Goal: Task Accomplishment & Management: Use online tool/utility

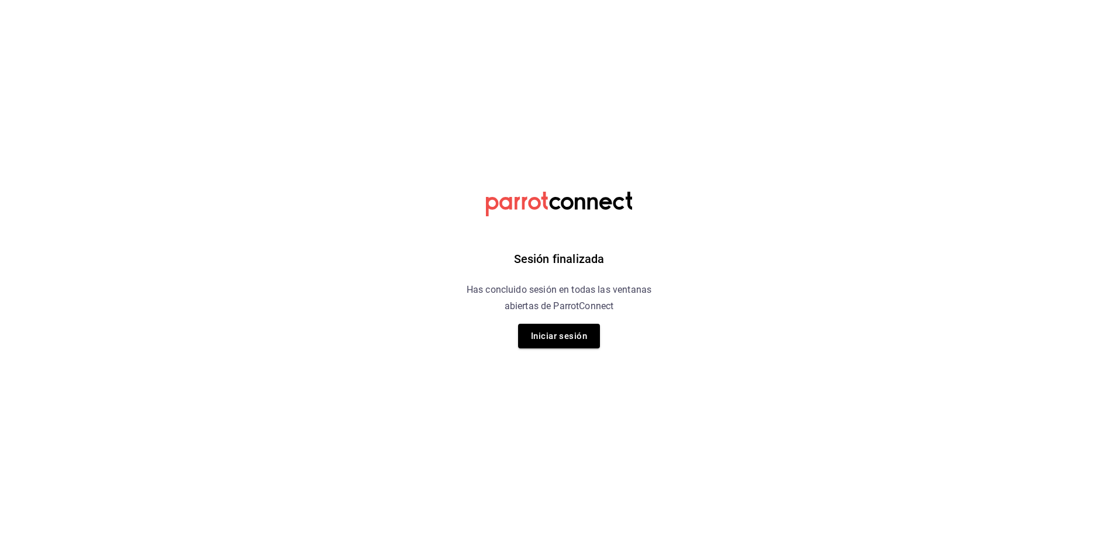
drag, startPoint x: 579, startPoint y: 367, endPoint x: 577, endPoint y: 354, distance: 13.7
click at [579, 366] on div "Sesión finalizada Has concluido sesión en todas las ventanas abiertas de Parrot…" at bounding box center [559, 270] width 295 height 540
click at [574, 347] on button "Iniciar sesión" at bounding box center [559, 336] width 82 height 25
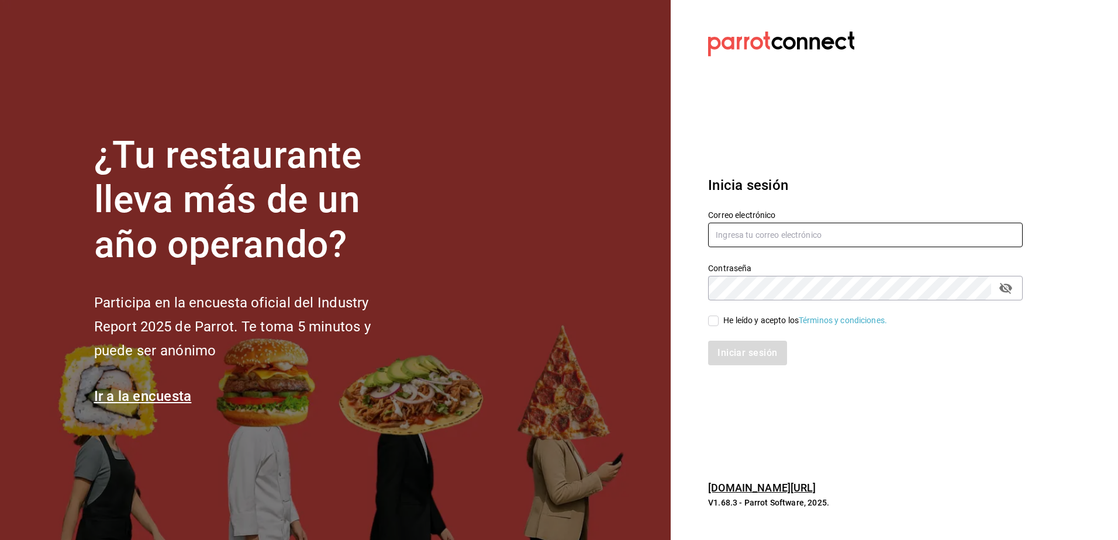
type input "rh.wymx@gmail.com"
click at [724, 320] on div "He leído y acepto los Términos y condiciones." at bounding box center [806, 321] width 164 height 12
click at [719, 320] on input "He leído y acepto los Términos y condiciones." at bounding box center [713, 321] width 11 height 11
checkbox input "true"
click at [735, 342] on button "Iniciar sesión" at bounding box center [748, 353] width 80 height 25
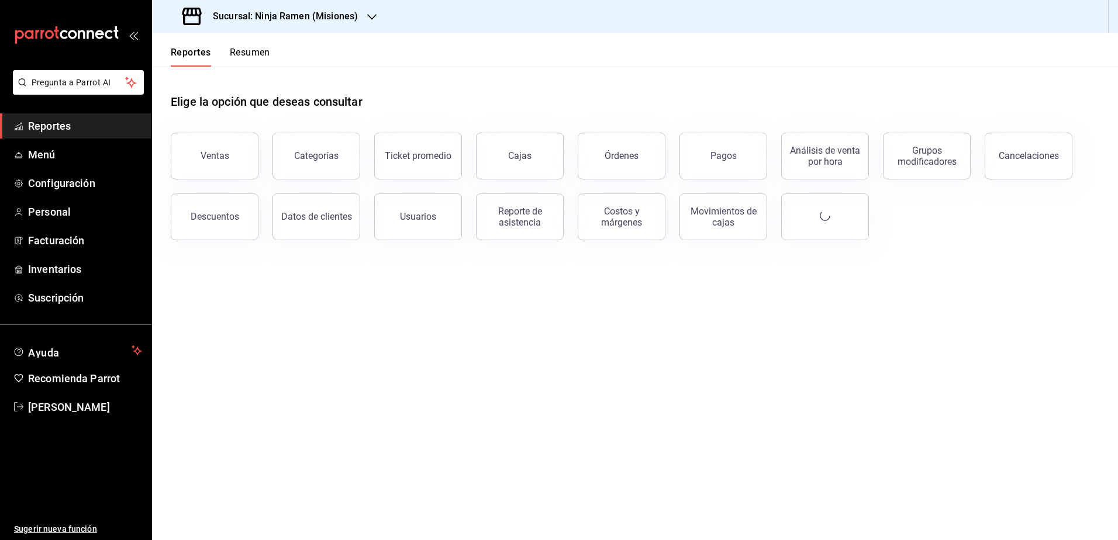
click at [302, 18] on h3 "Sucursal: Ninja Ramen (Misiones)" at bounding box center [281, 16] width 154 height 14
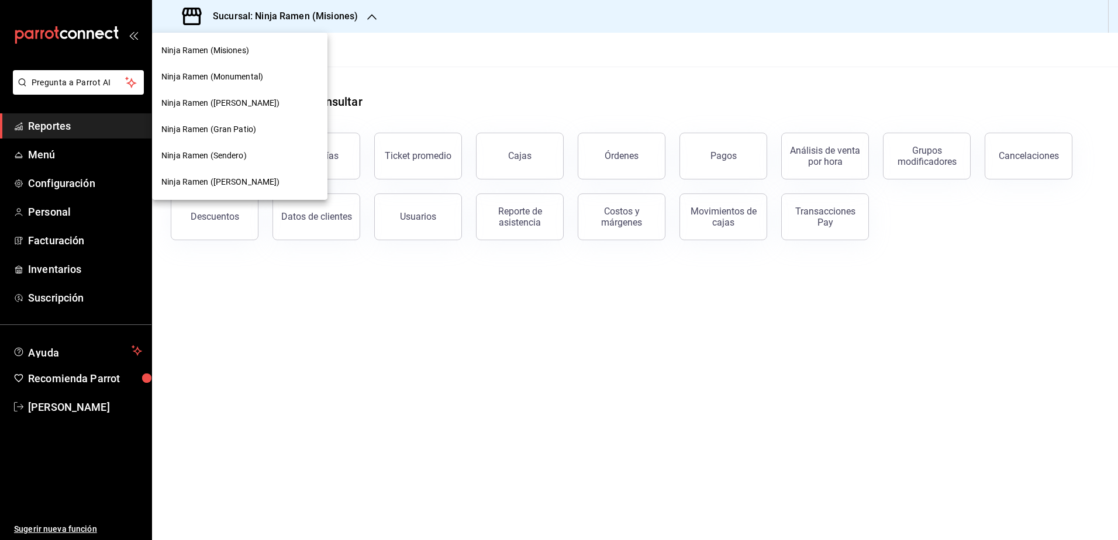
click at [423, 57] on div at bounding box center [559, 270] width 1118 height 540
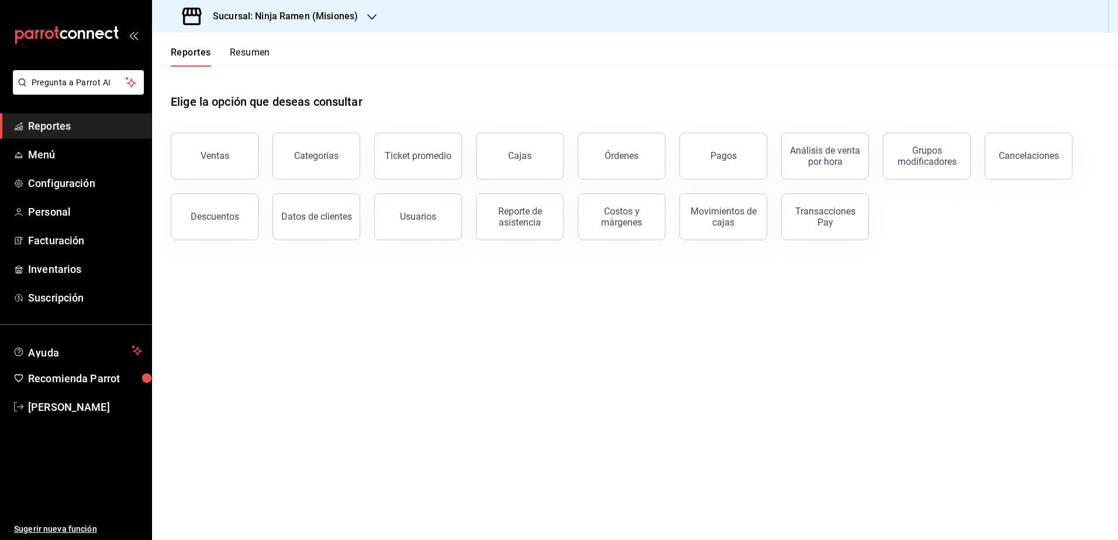
click at [322, 9] on div "Sucursal: Ninja Ramen (Misiones)" at bounding box center [271, 16] width 220 height 33
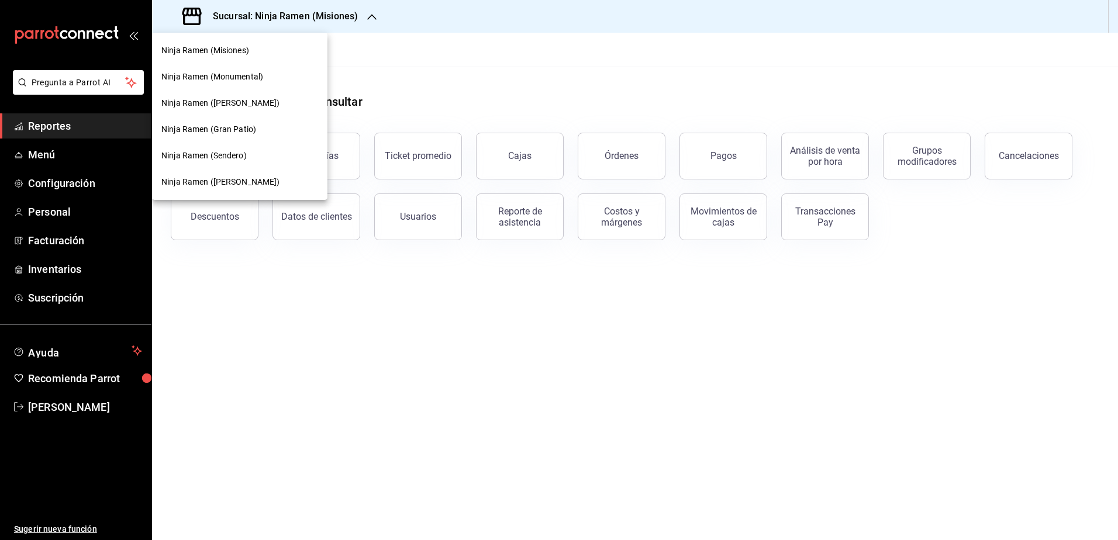
click at [244, 101] on span "Ninja Ramen ([PERSON_NAME])" at bounding box center [220, 103] width 119 height 12
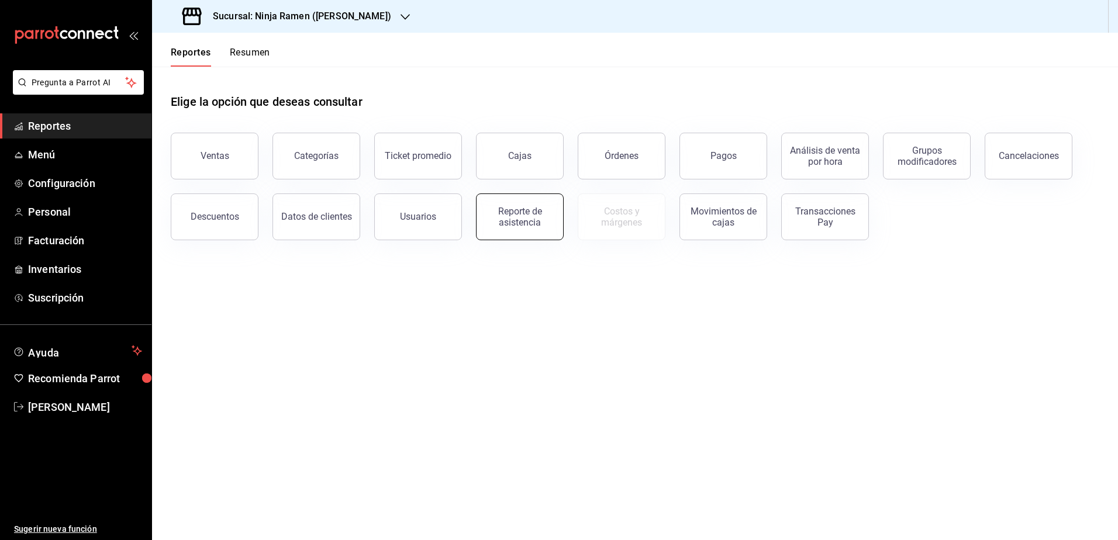
click at [527, 204] on button "Reporte de asistencia" at bounding box center [520, 217] width 88 height 47
click at [538, 222] on div "Reporte de asistencia" at bounding box center [520, 217] width 73 height 22
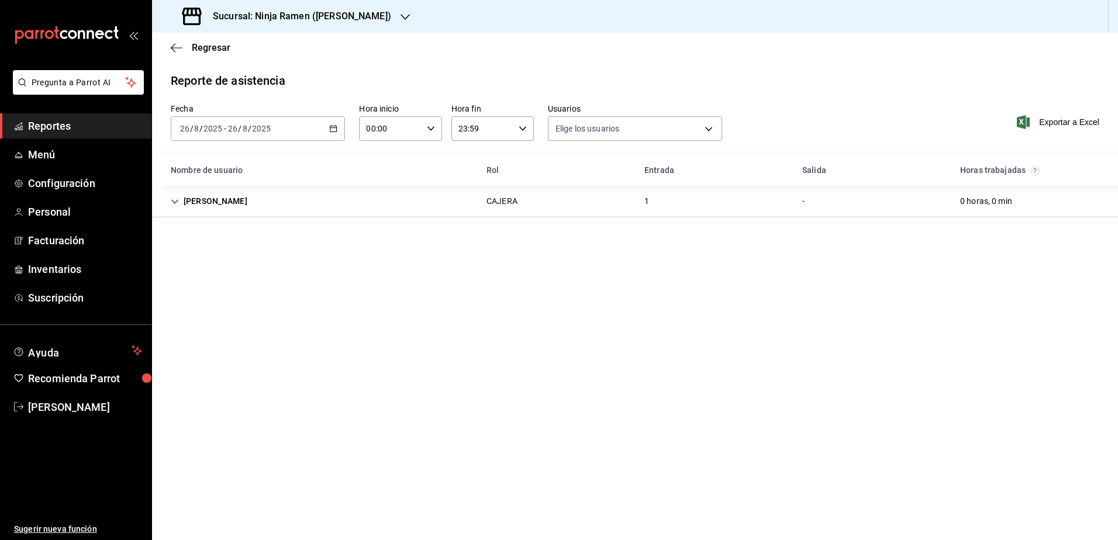
type input "b1f7ea7f-580f-4eb0-b037-e18308735fba,197fbe5c-df84-4d5e-a2a4-69e89dcddb51,723fa…"
click at [167, 44] on div "Regresar" at bounding box center [635, 48] width 966 height 30
click at [171, 44] on icon "button" at bounding box center [177, 48] width 12 height 11
